Goal: Navigation & Orientation: Find specific page/section

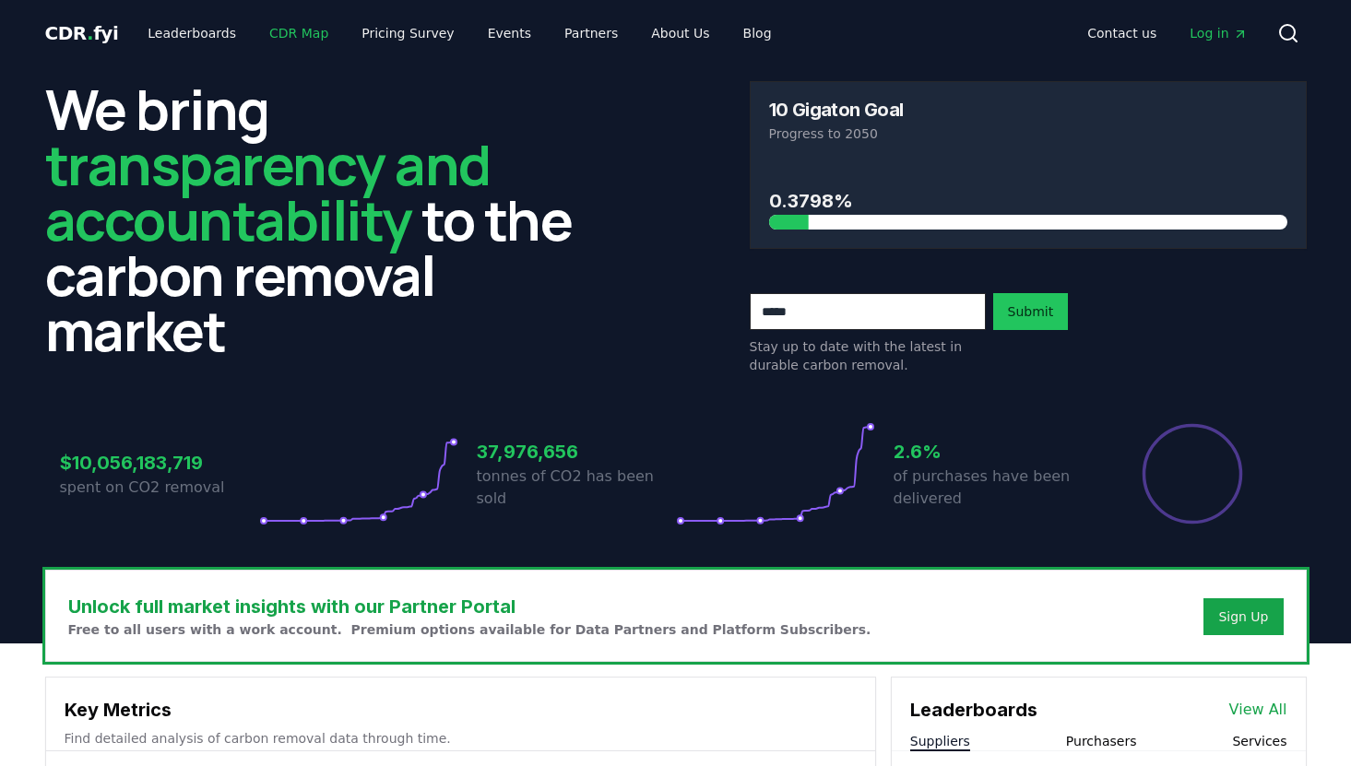
click at [278, 36] on link "CDR Map" at bounding box center [299, 33] width 89 height 33
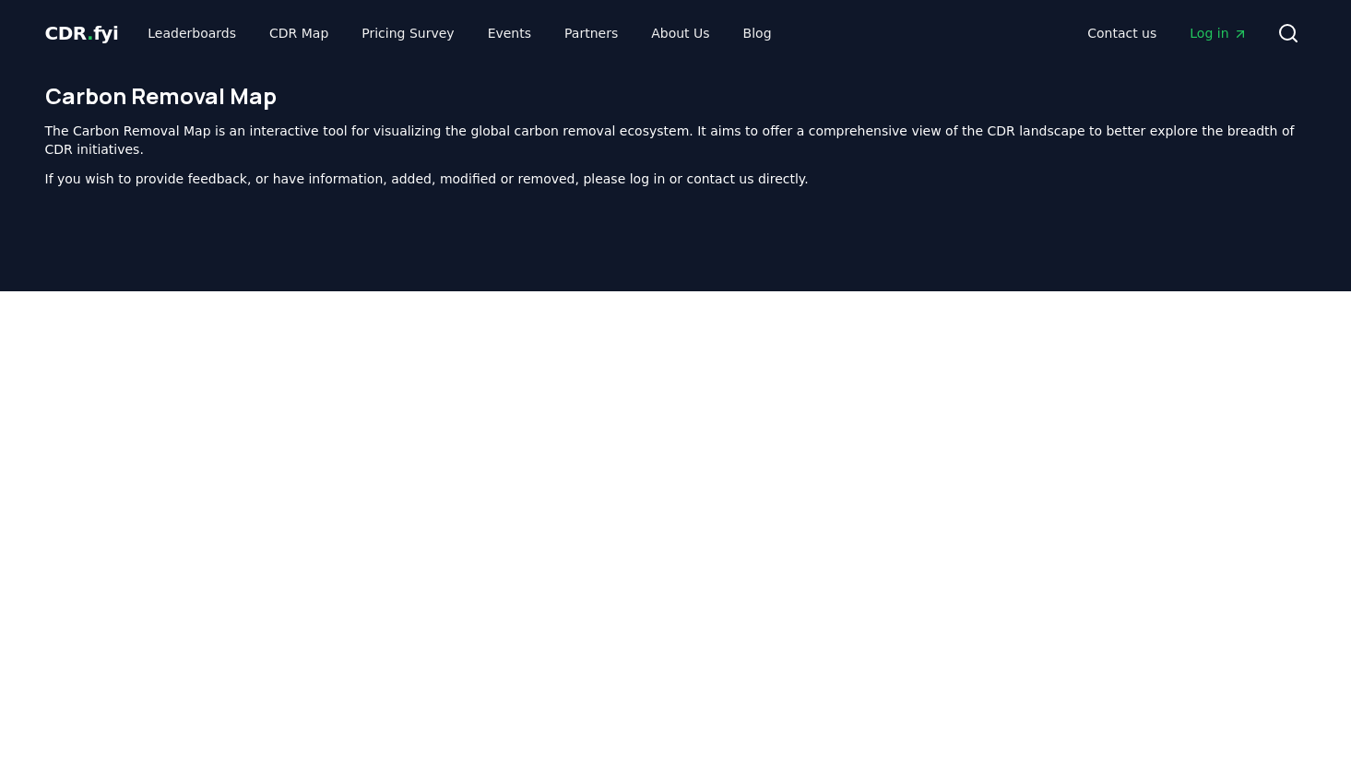
scroll to position [568, 0]
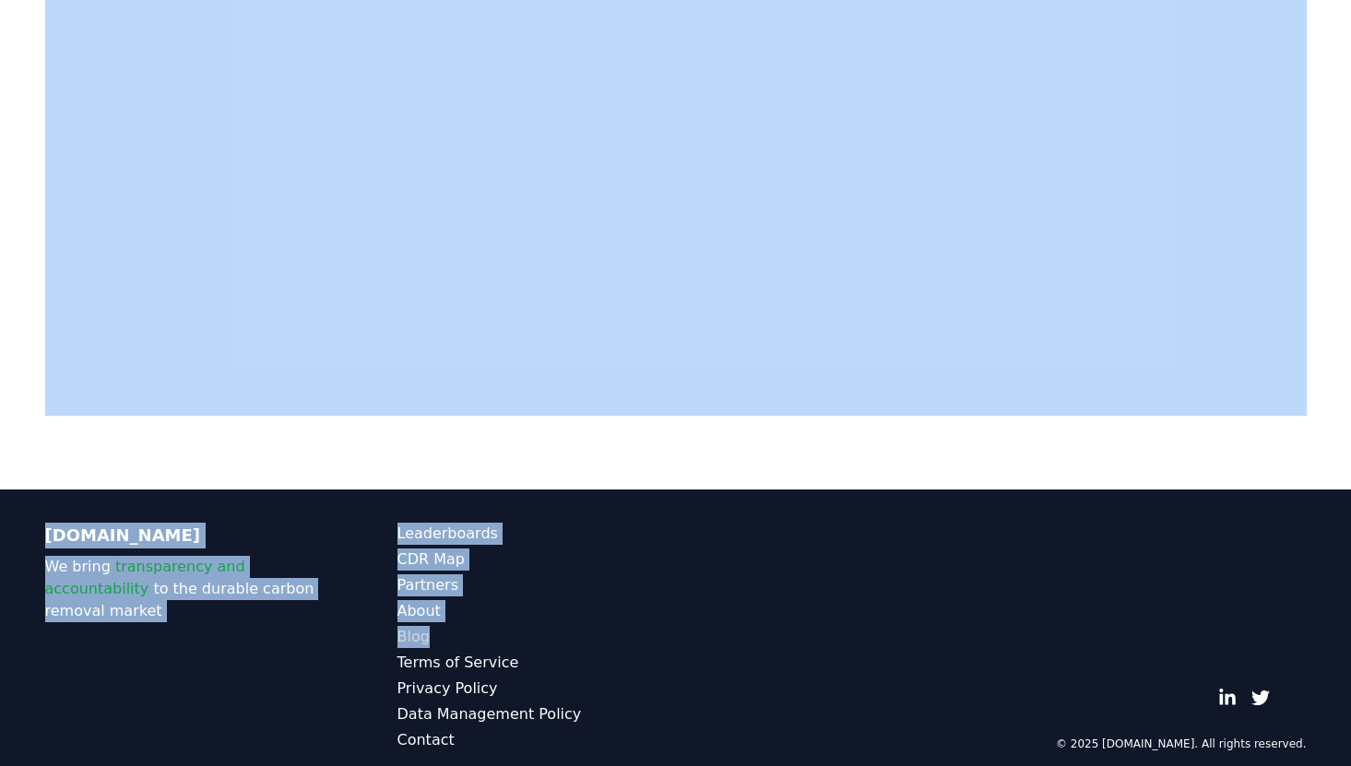
drag, startPoint x: 730, startPoint y: 462, endPoint x: 584, endPoint y: 608, distance: 206.7
click at [582, 617] on div "CDR . fyi Leaderboards CDR Map Pricing Survey Events Partners About Us Blog Con…" at bounding box center [675, 108] width 1351 height 1353
click at [717, 419] on div at bounding box center [675, 106] width 1351 height 766
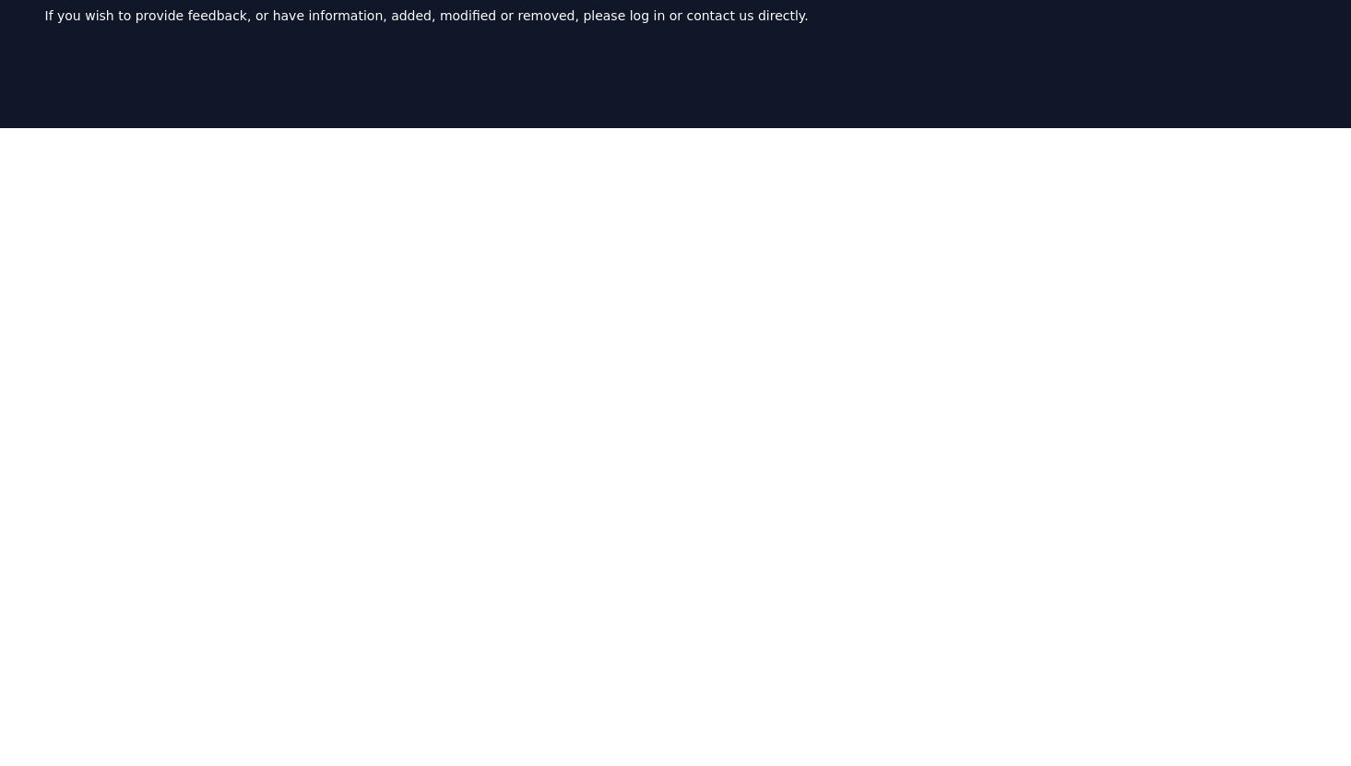
scroll to position [249, 0]
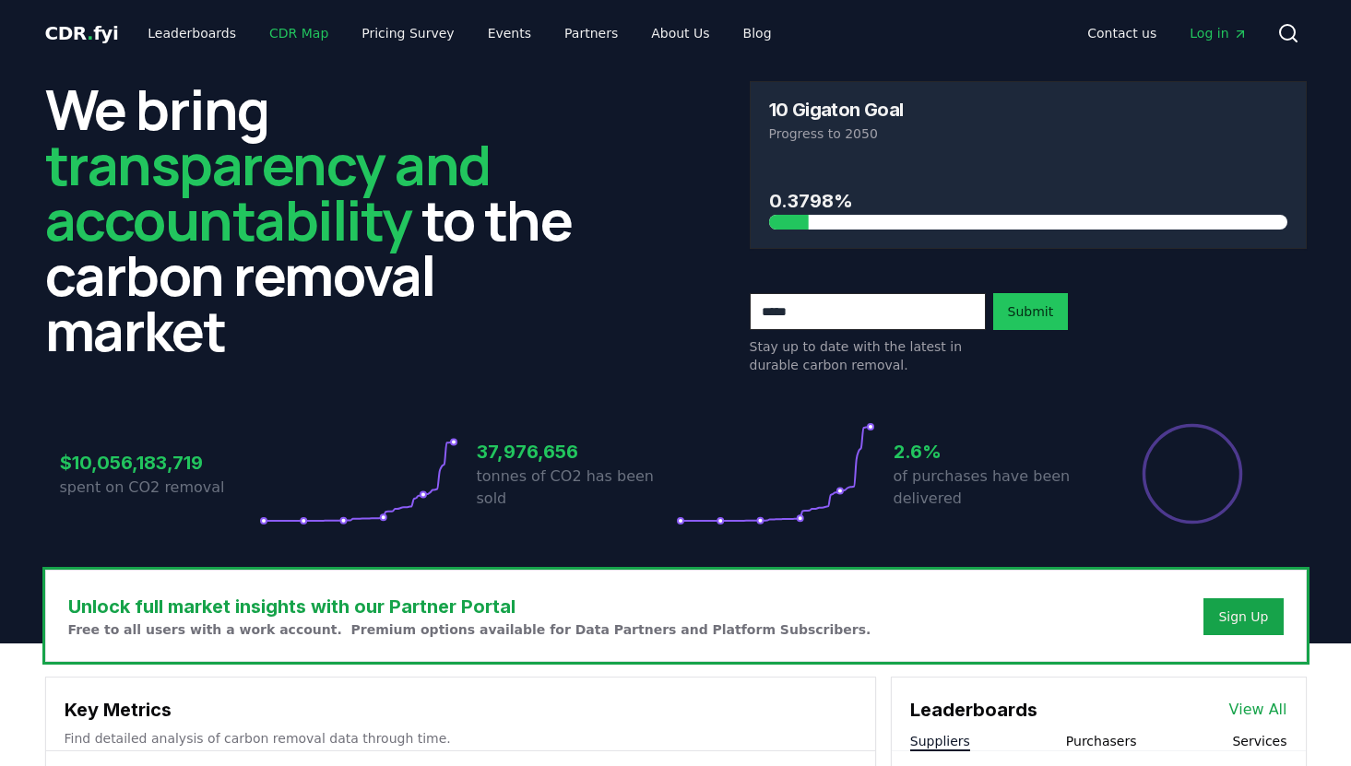
click at [285, 30] on link "CDR Map" at bounding box center [299, 33] width 89 height 33
